Goal: Task Accomplishment & Management: Complete application form

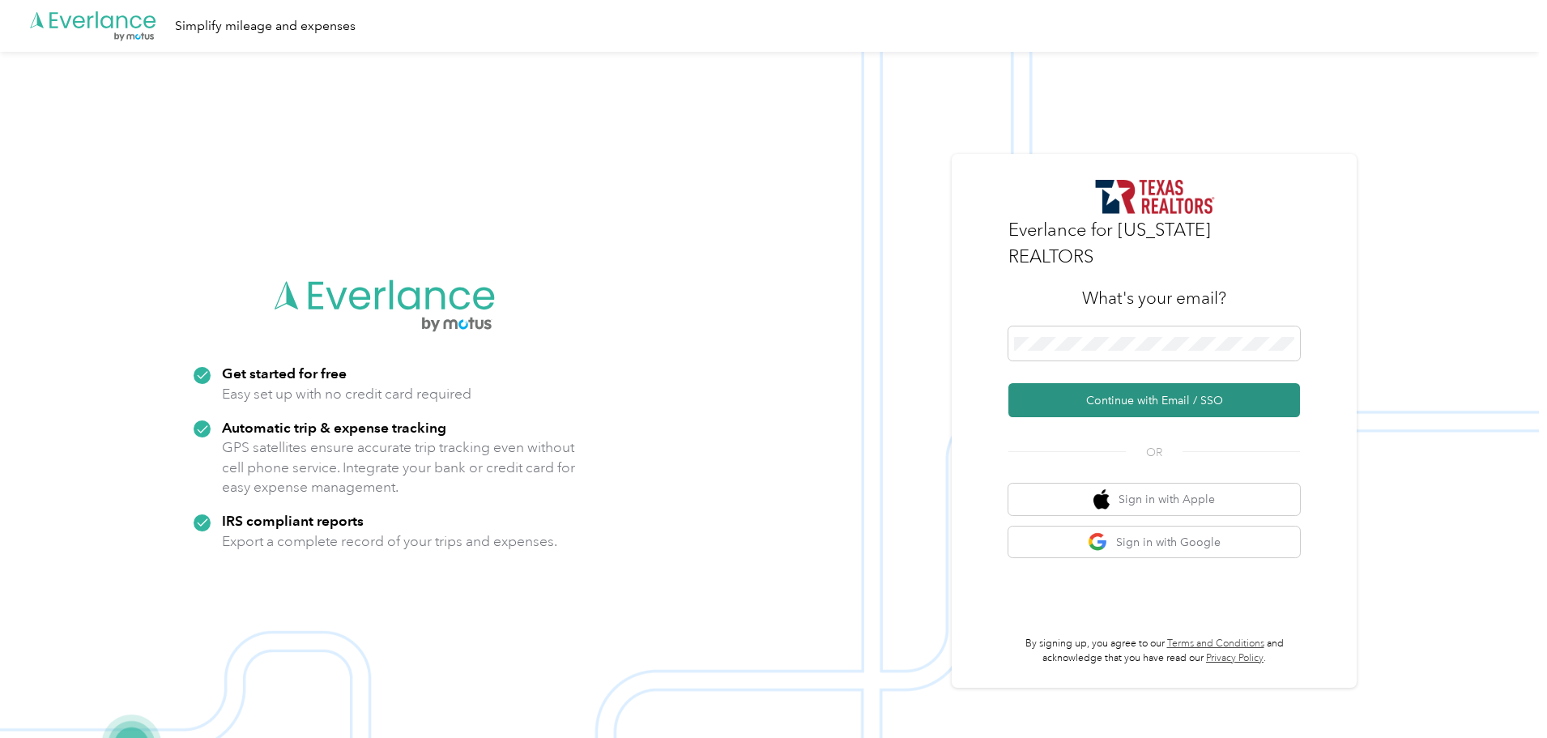
click at [1069, 383] on button "Continue with Email / SSO" at bounding box center [1154, 400] width 292 height 34
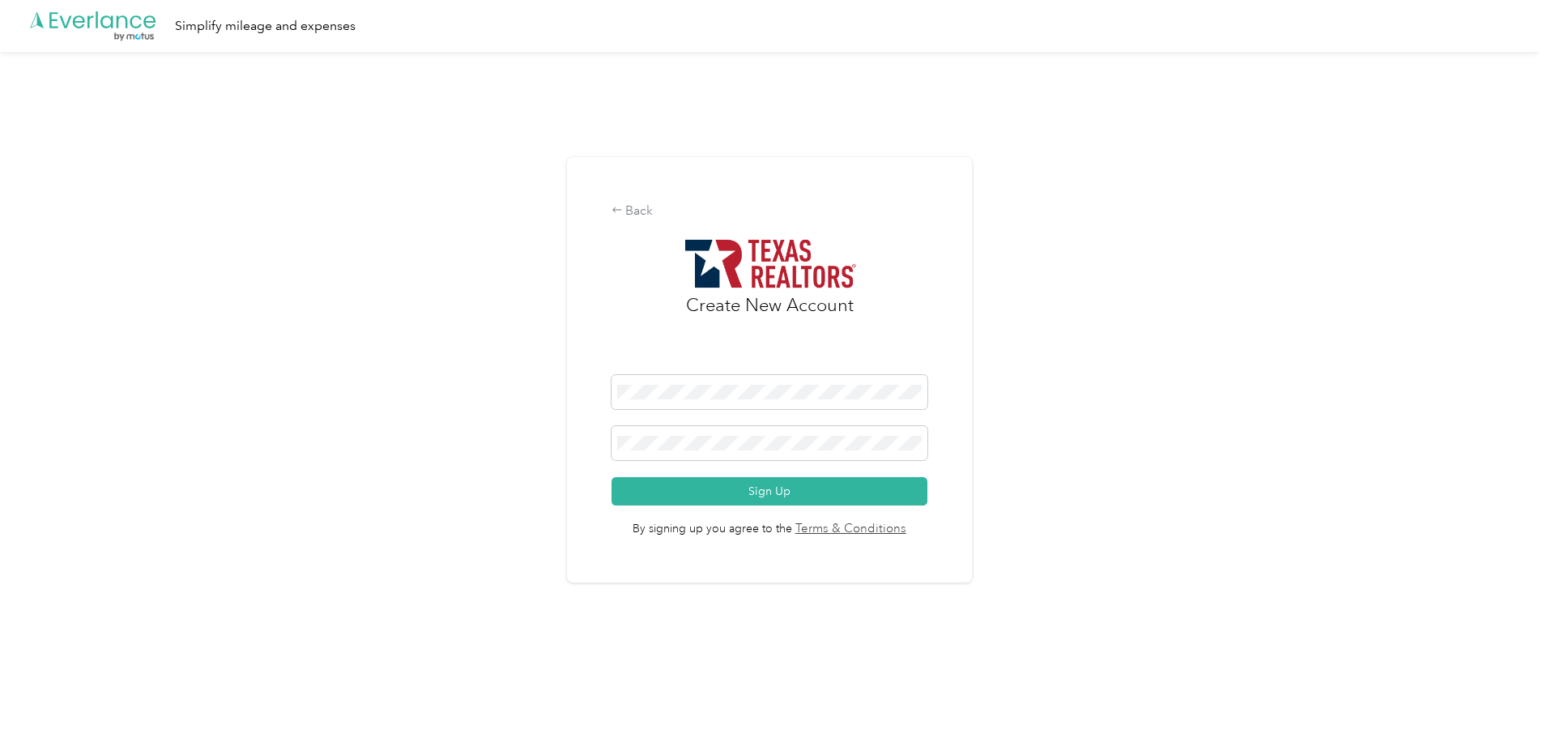
click at [676, 462] on div at bounding box center [769, 446] width 317 height 40
click at [611, 477] on button "Sign Up" at bounding box center [769, 491] width 317 height 28
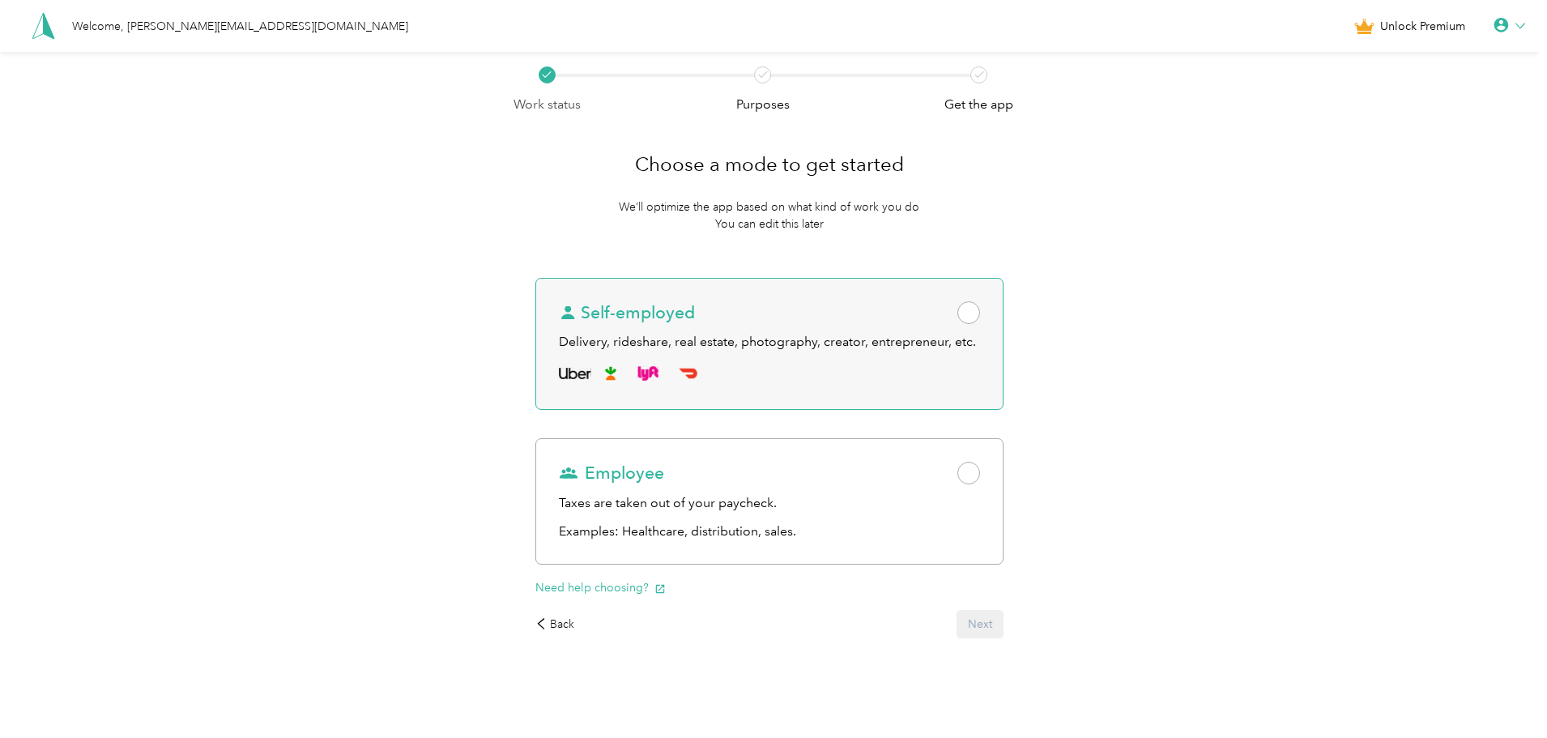
click at [986, 309] on div "Self-employed Delivery, rideshare, real estate, photography, creator, entrepren…" at bounding box center [768, 344] width 467 height 133
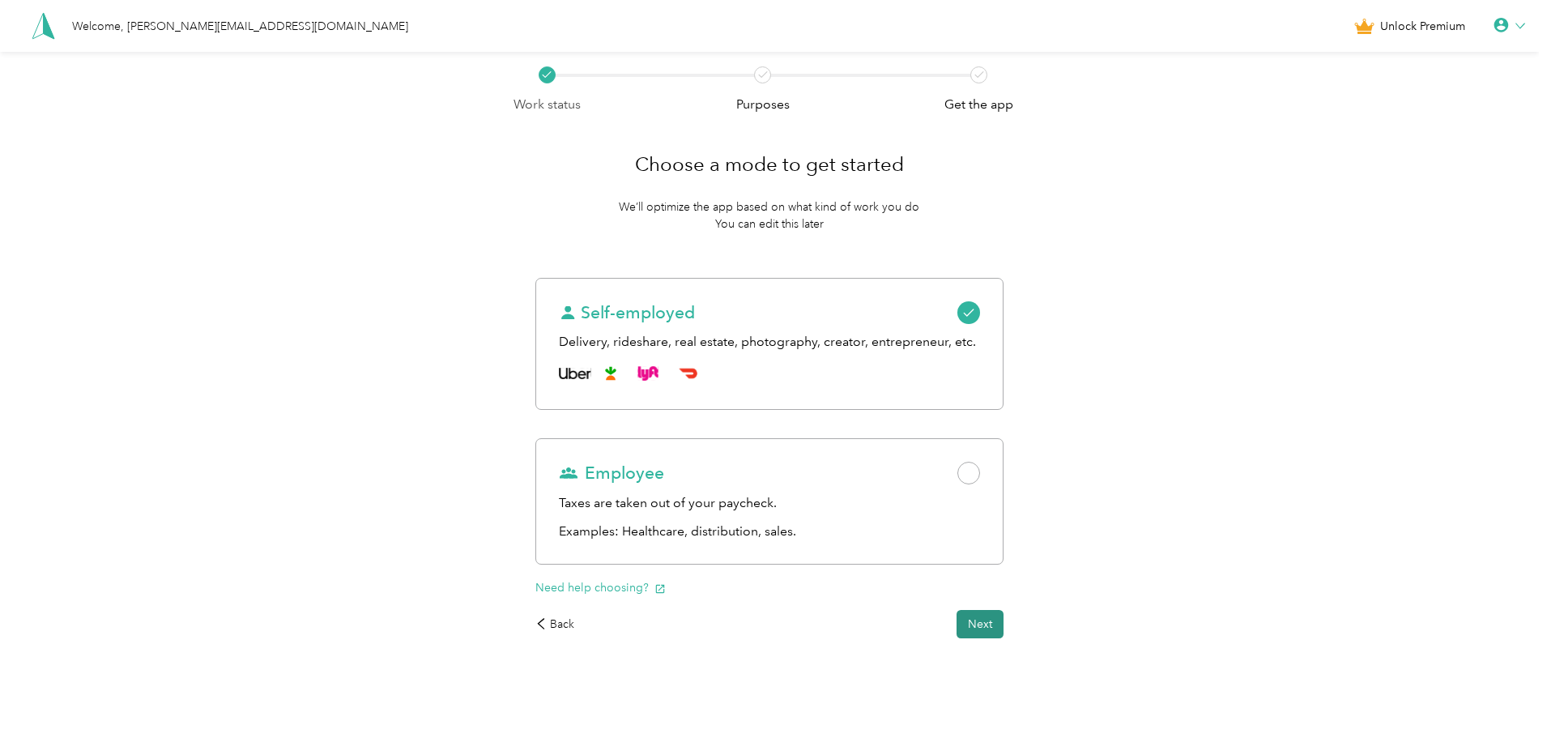
click at [977, 628] on button "Next" at bounding box center [980, 624] width 47 height 28
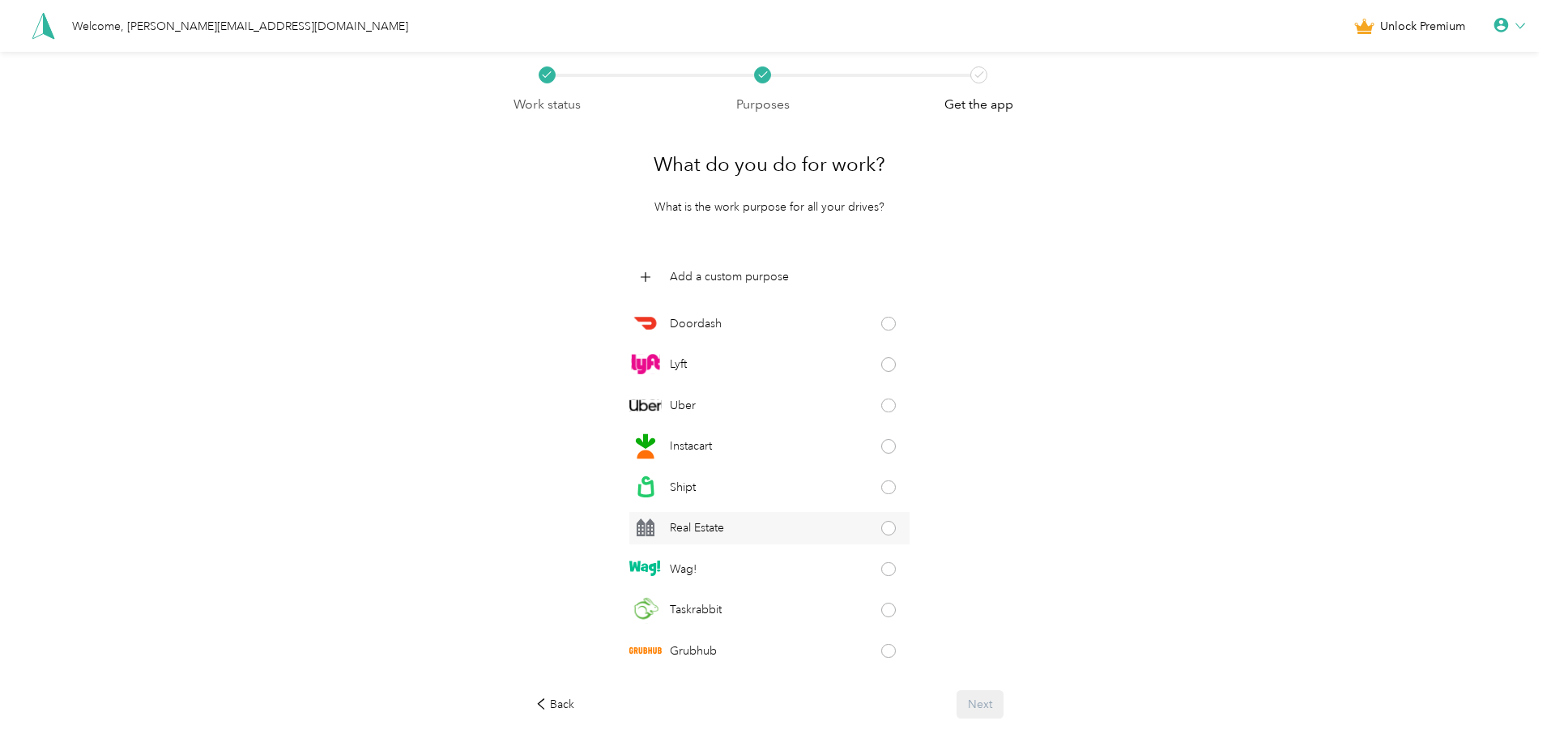
click at [882, 526] on span at bounding box center [888, 528] width 15 height 15
click at [985, 701] on button "Next" at bounding box center [980, 704] width 47 height 28
